Goal: Information Seeking & Learning: Find specific fact

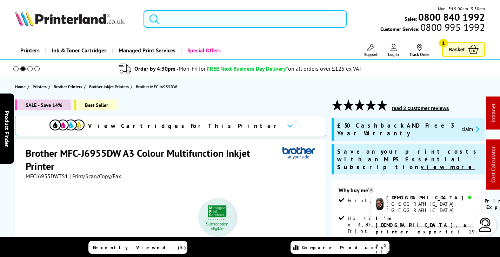
click at [207, 16] on input "search" at bounding box center [245, 19] width 203 height 18
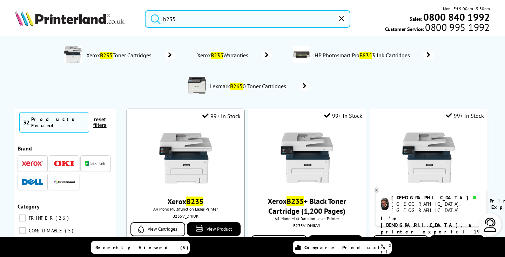
type input "b235"
click at [173, 179] on img at bounding box center [185, 158] width 53 height 53
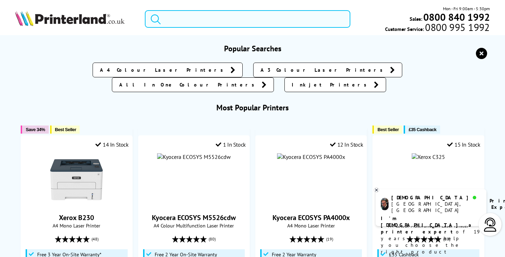
click at [181, 22] on input "search" at bounding box center [247, 19] width 205 height 18
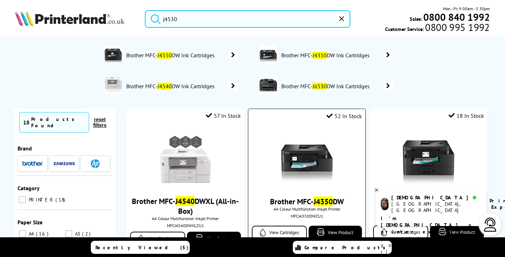
scroll to position [70, 0]
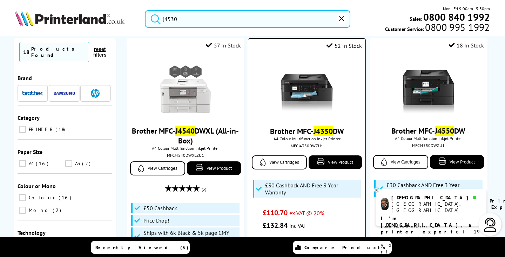
type input "j4530"
click at [315, 86] on img at bounding box center [307, 87] width 53 height 53
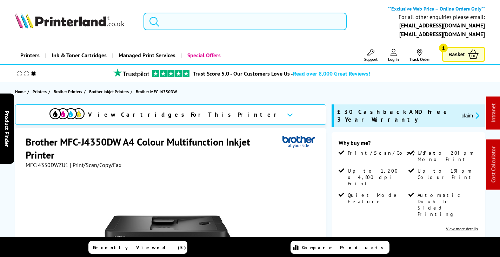
click at [213, 24] on input "search" at bounding box center [245, 22] width 203 height 18
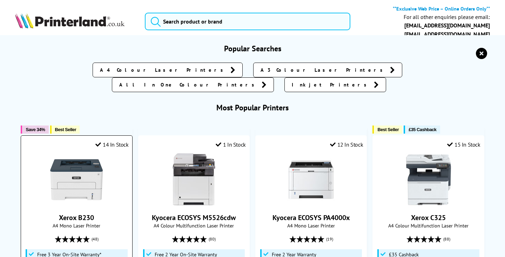
click at [106, 165] on div at bounding box center [77, 179] width 104 height 53
click at [80, 168] on img at bounding box center [76, 179] width 53 height 53
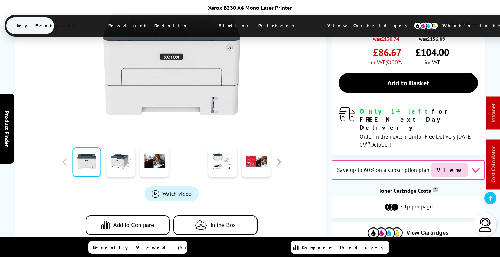
click at [317, 25] on span "View Cartridges" at bounding box center [370, 25] width 107 height 18
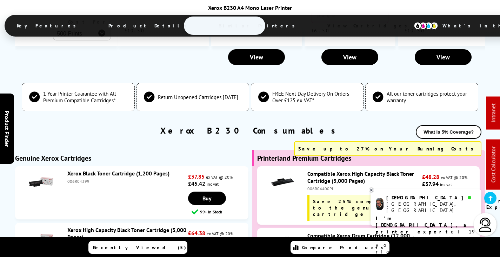
drag, startPoint x: 77, startPoint y: 183, endPoint x: 72, endPoint y: 158, distance: 25.1
click at [72, 242] on div "006R04400" at bounding box center [126, 244] width 119 height 5
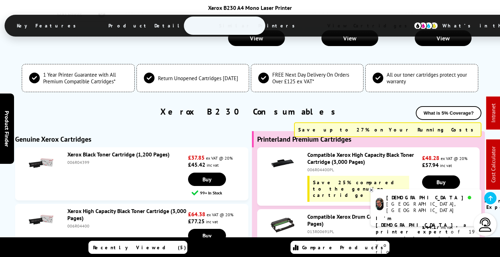
click at [77, 204] on li "Xerox High Capacity Black Toner Cartridge (3,000 Pages) 006R04400 £64.38 ex VAT…" at bounding box center [131, 230] width 233 height 53
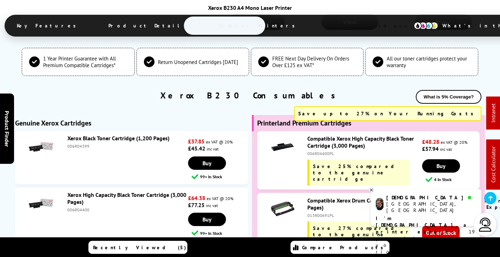
click at [77, 156] on ul "Xerox Black Toner Cartridge (1,200 Pages) 006R04399 £37.85 ex VAT @ 20% £45.42 …" at bounding box center [131, 215] width 233 height 169
drag, startPoint x: 77, startPoint y: 156, endPoint x: 69, endPoint y: 179, distance: 23.6
click at [77, 256] on div "013R00691" at bounding box center [126, 258] width 119 height 5
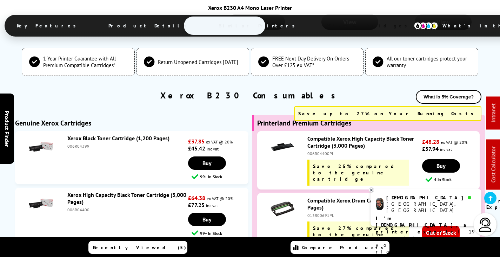
copy div "013R00691"
click at [77, 207] on div "006R04400" at bounding box center [126, 209] width 119 height 5
copy div "006R04400"
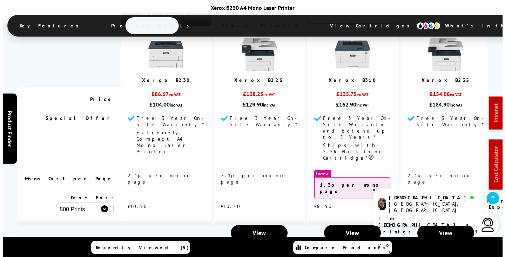
scroll to position [0, 0]
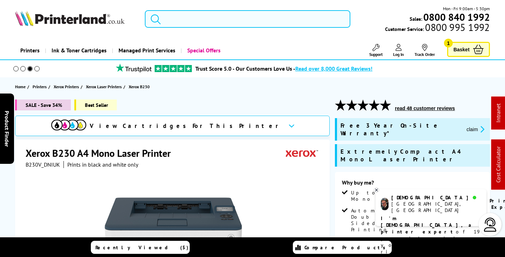
click at [198, 18] on input "search" at bounding box center [247, 19] width 205 height 18
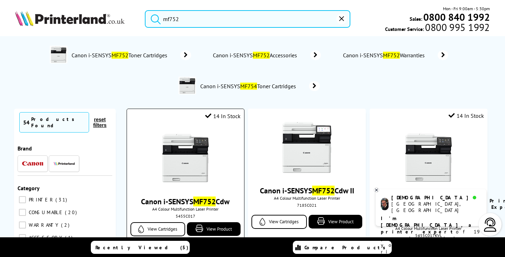
type input "mf752"
click at [217, 156] on div at bounding box center [186, 159] width 110 height 54
click at [190, 148] on img at bounding box center [185, 158] width 53 height 53
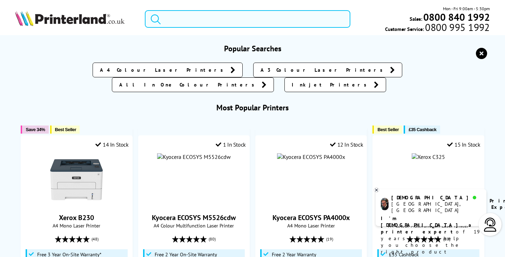
click at [230, 17] on input "search" at bounding box center [247, 19] width 205 height 18
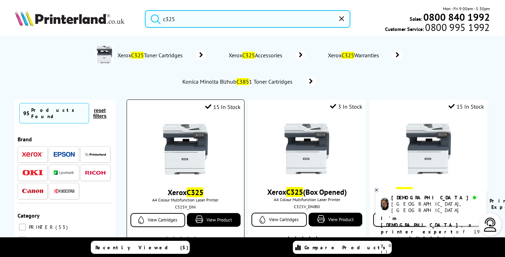
type input "c325"
click at [184, 145] on img at bounding box center [185, 148] width 53 height 53
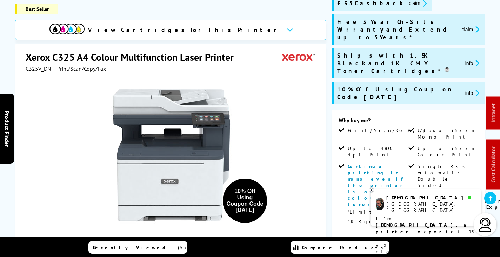
scroll to position [175, 0]
